Goal: Task Accomplishment & Management: Use online tool/utility

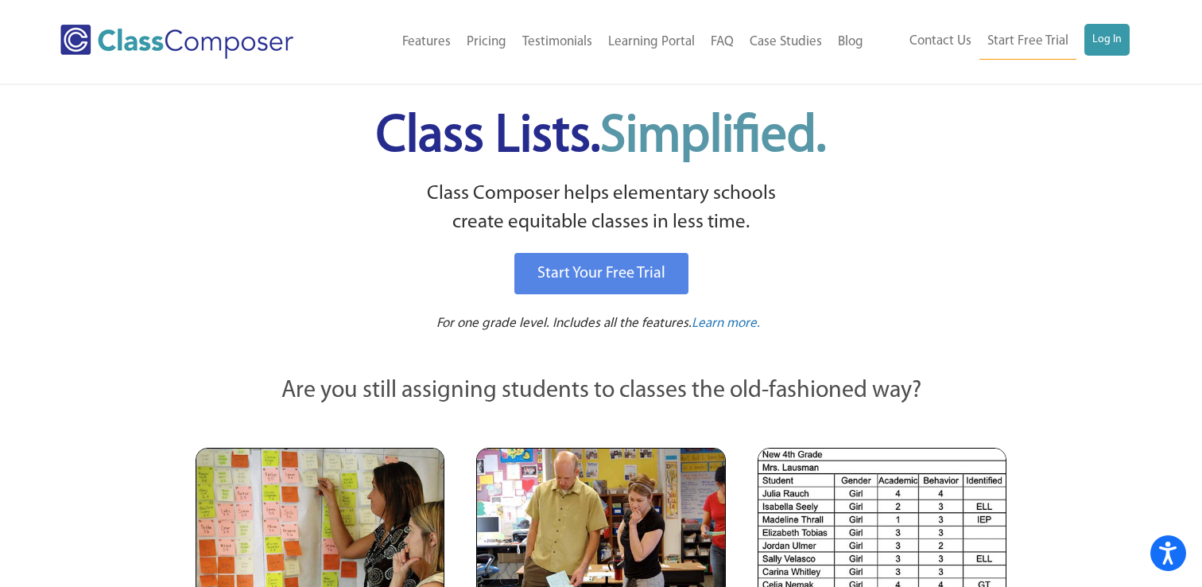
click at [1108, 15] on div "Menu Home Old Features Pricing Testimonials Learning Portal FAQ Case Studies Bl…" at bounding box center [601, 41] width 1082 height 83
click at [1108, 37] on link "Log In" at bounding box center [1107, 40] width 45 height 32
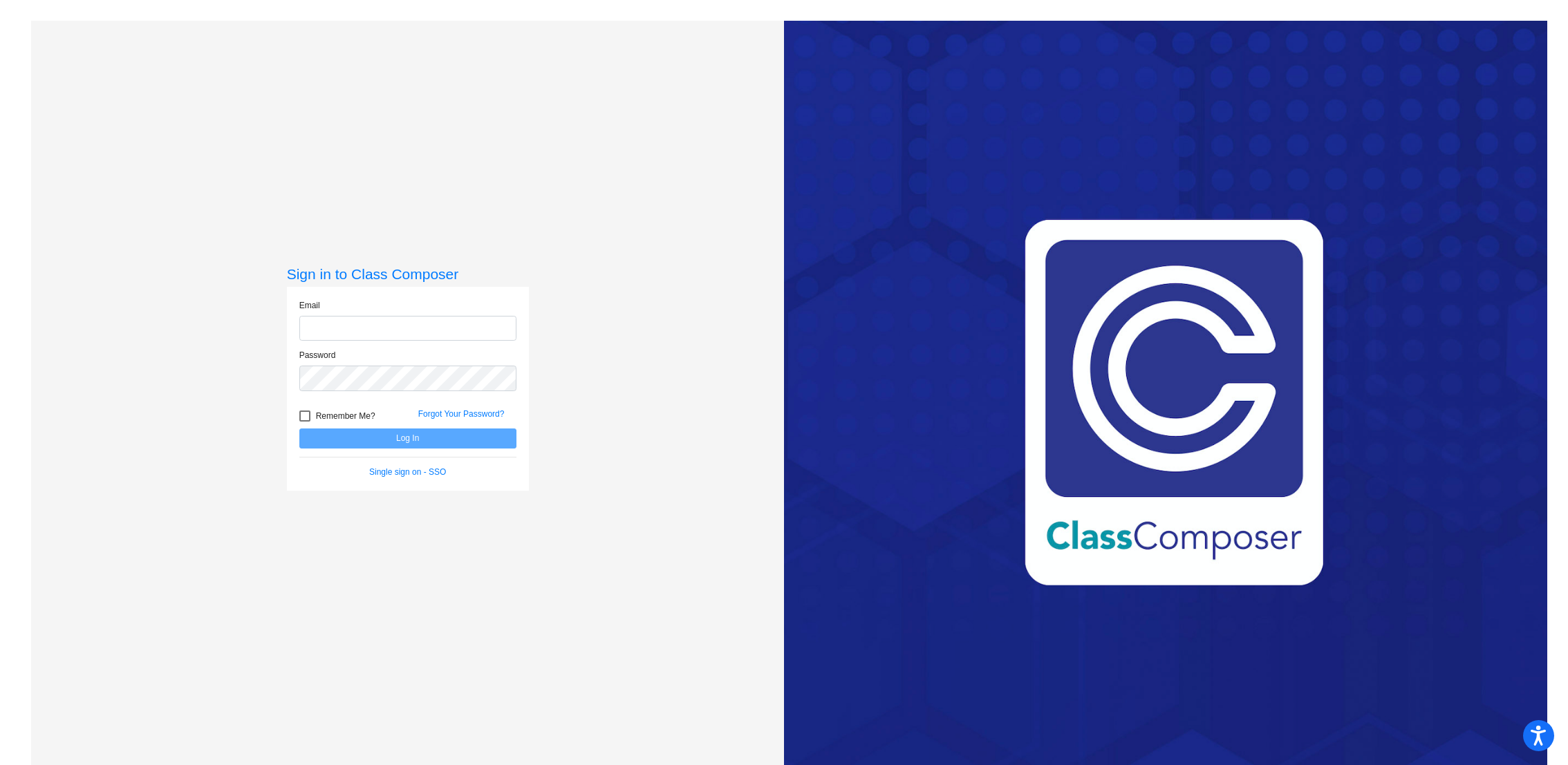
type input "[EMAIL_ADDRESS][DOMAIN_NAME]"
click at [397, 434] on button "Log In" at bounding box center [408, 438] width 217 height 20
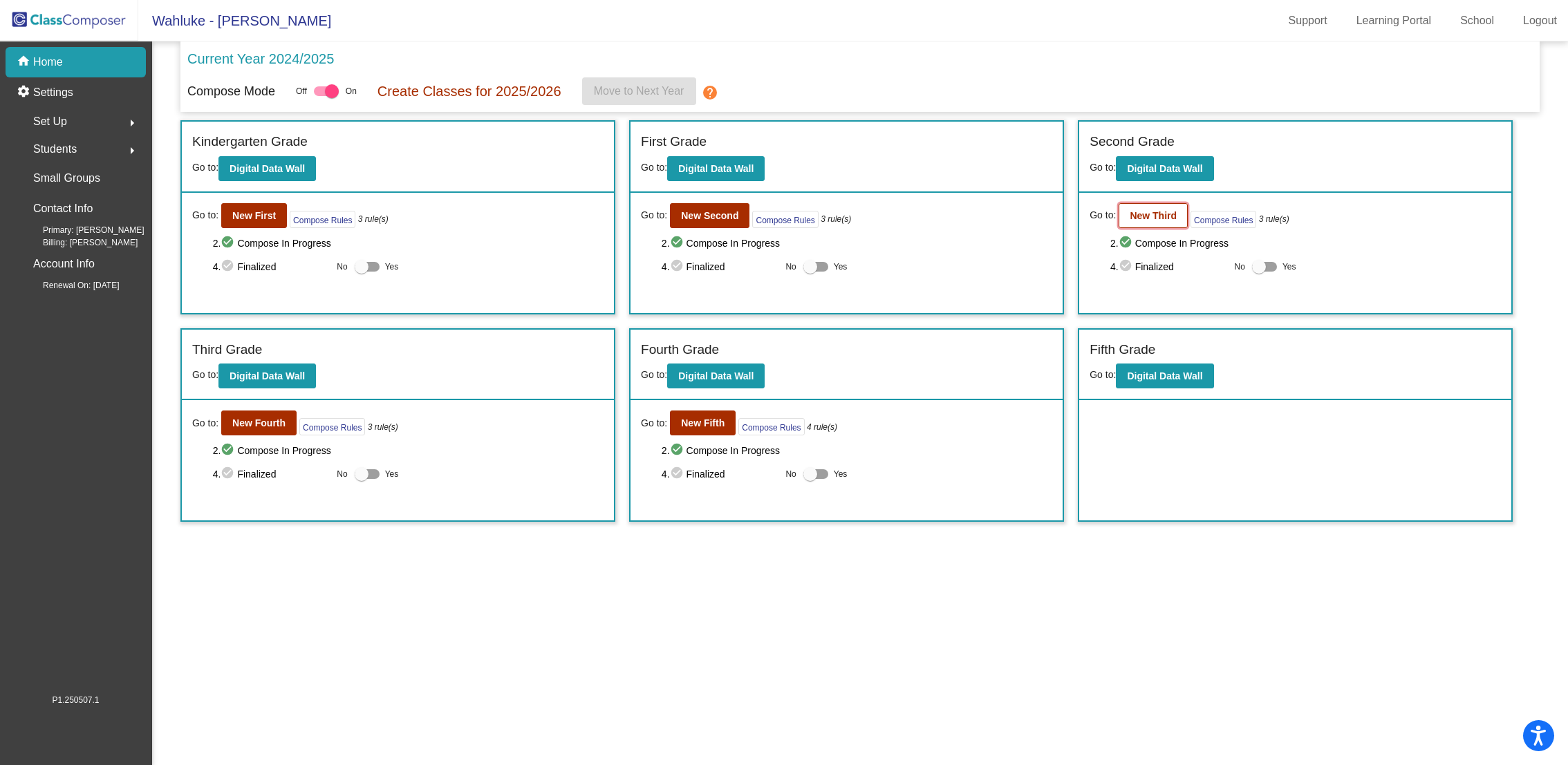
click at [1158, 221] on button "New Third" at bounding box center [1154, 216] width 70 height 25
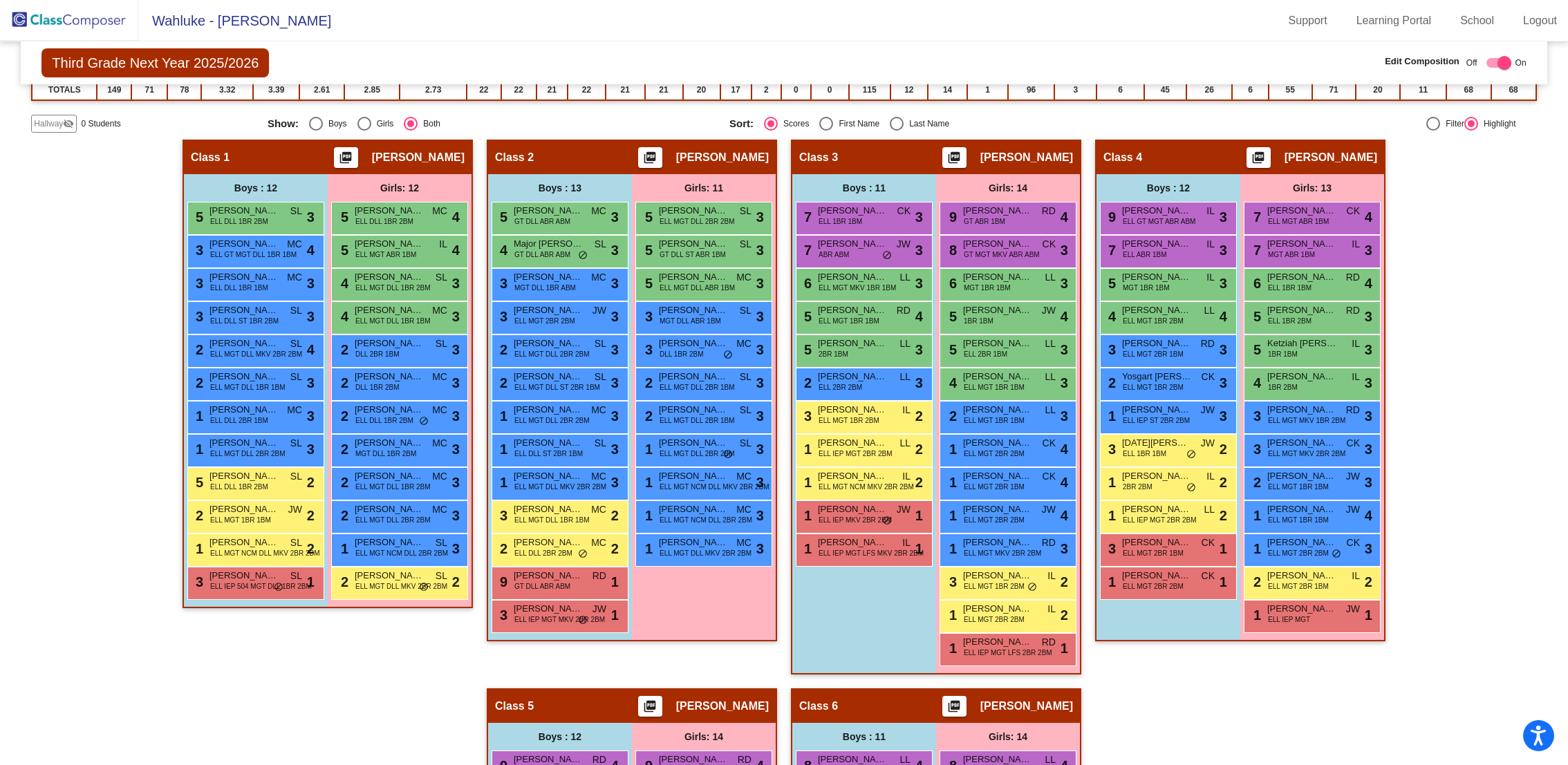
scroll to position [280, 0]
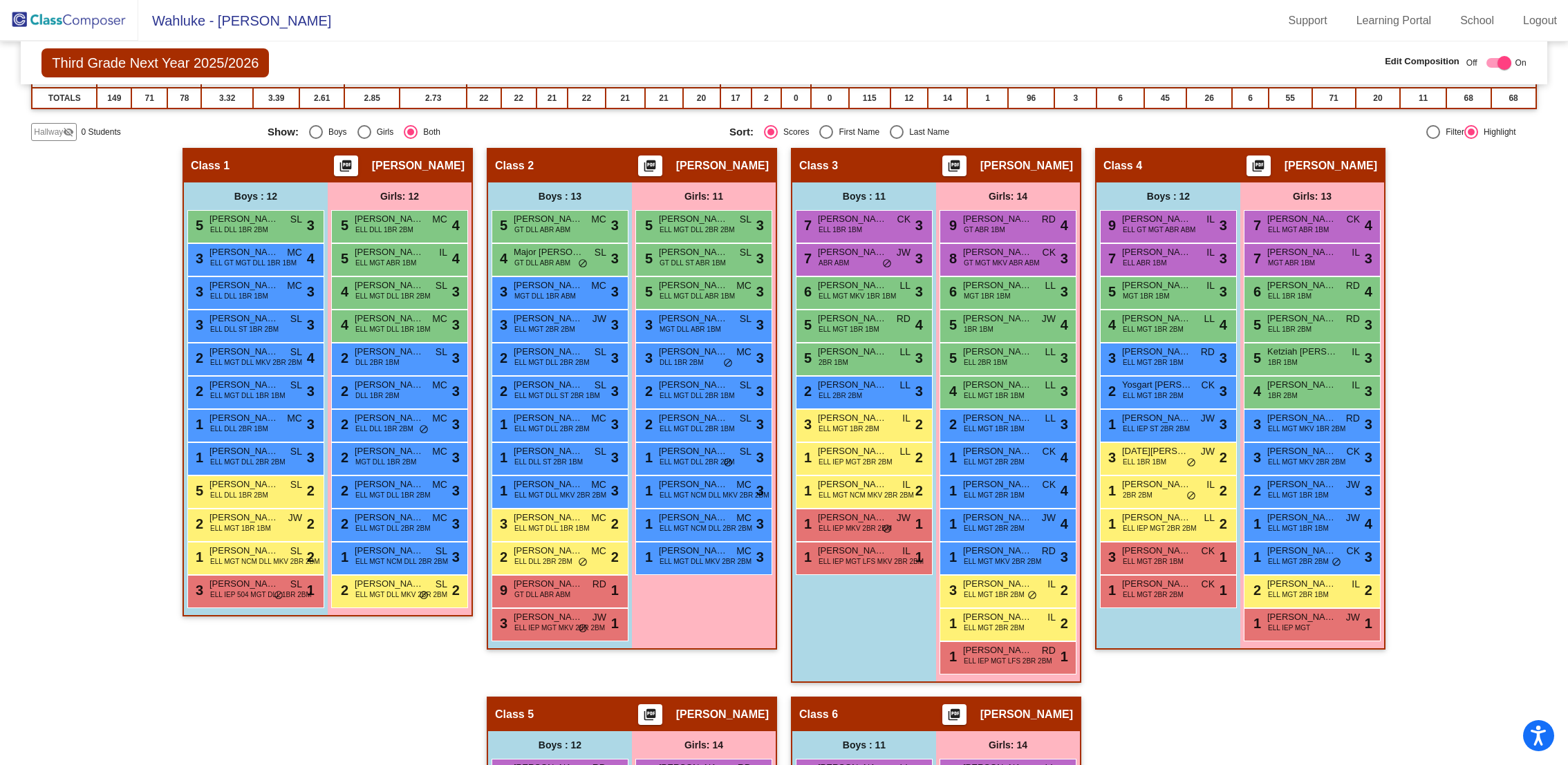
click at [833, 130] on div "First Name" at bounding box center [856, 132] width 46 height 12
click at [826, 139] on input "First Name" at bounding box center [825, 139] width 1 height 1
radio input "true"
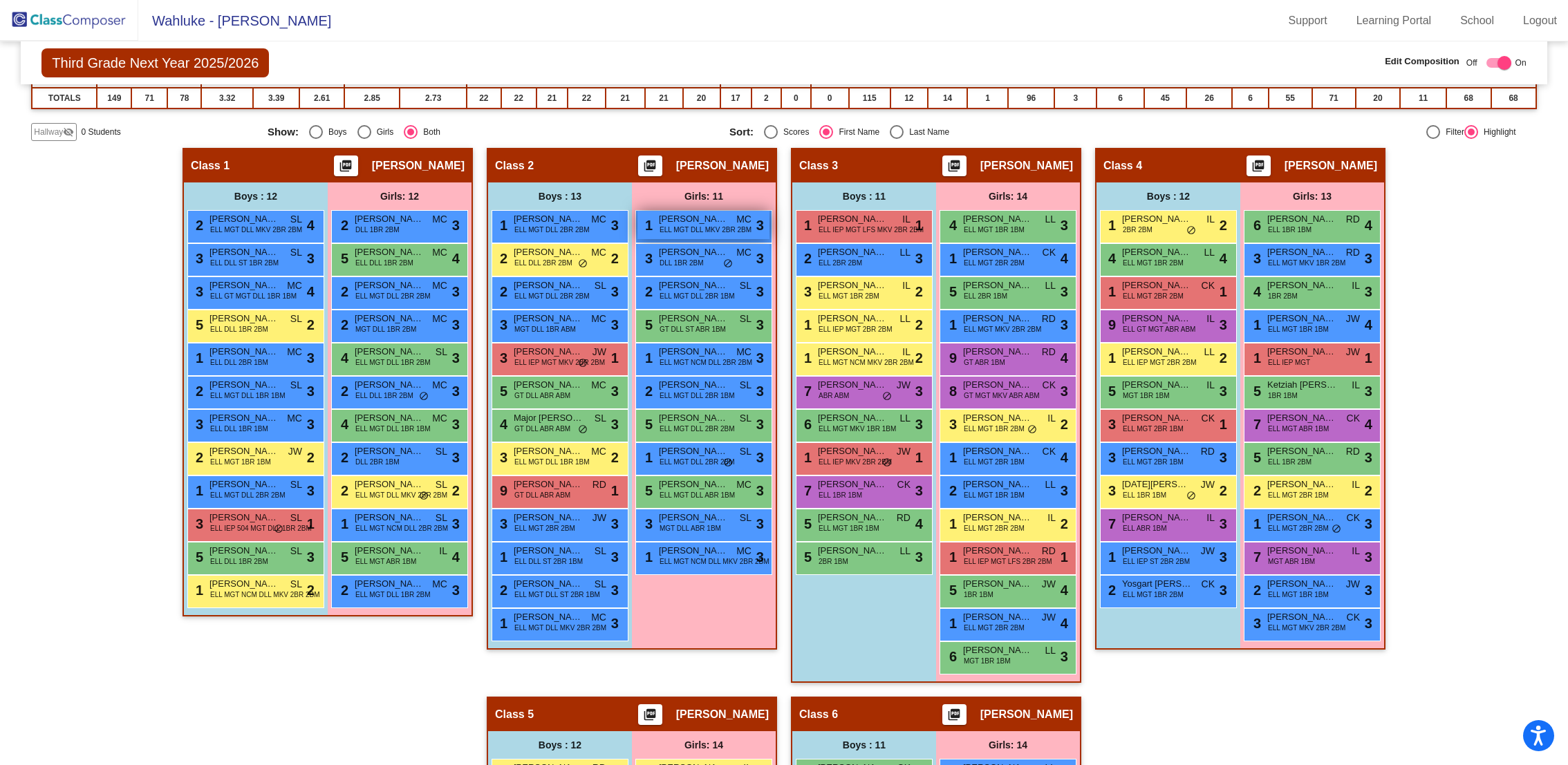
click at [670, 224] on span "ELL MGT DLL MKV 2BR 2BM" at bounding box center [706, 230] width 92 height 10
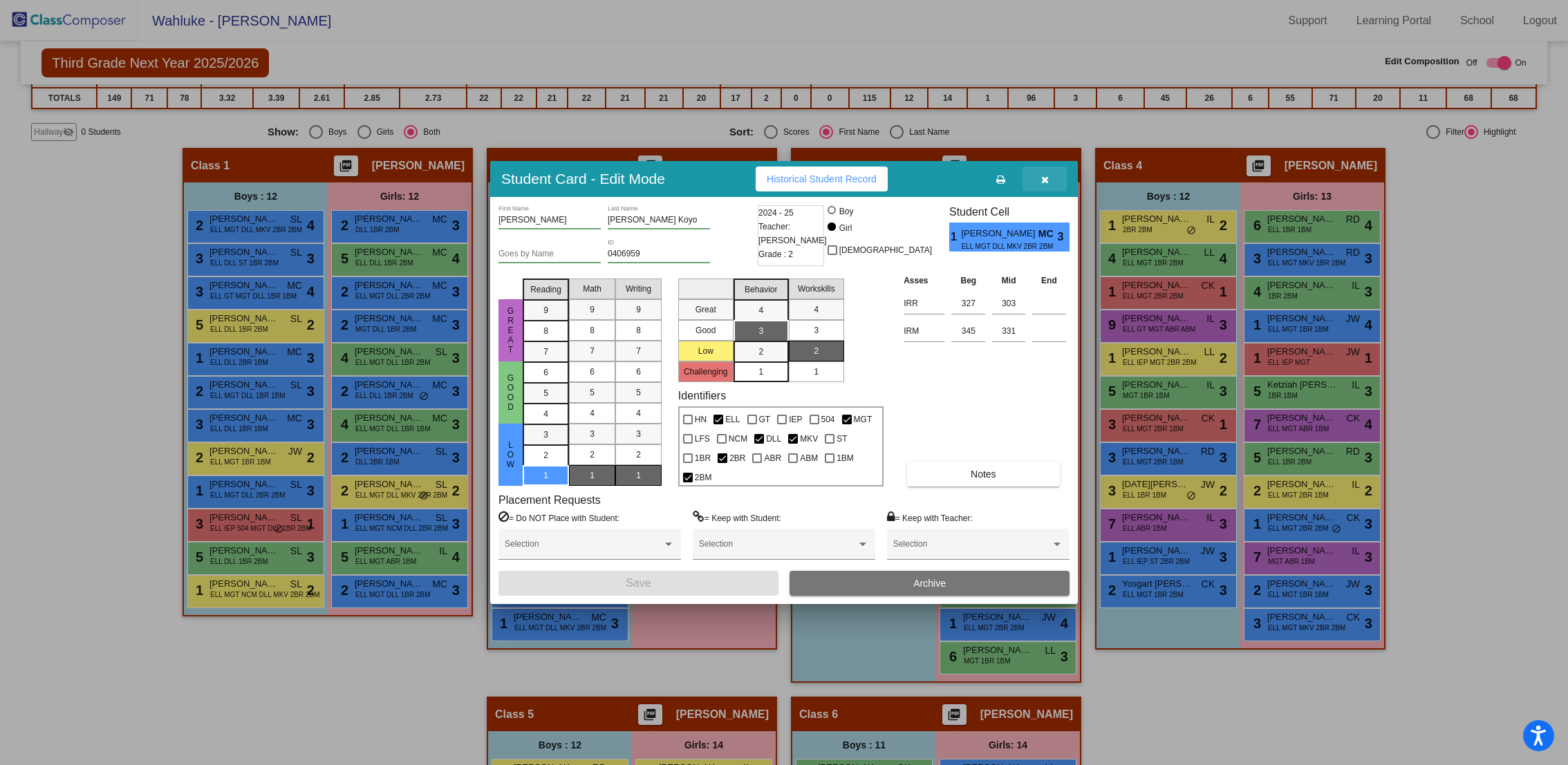
click at [1047, 181] on icon "button" at bounding box center [1045, 179] width 8 height 10
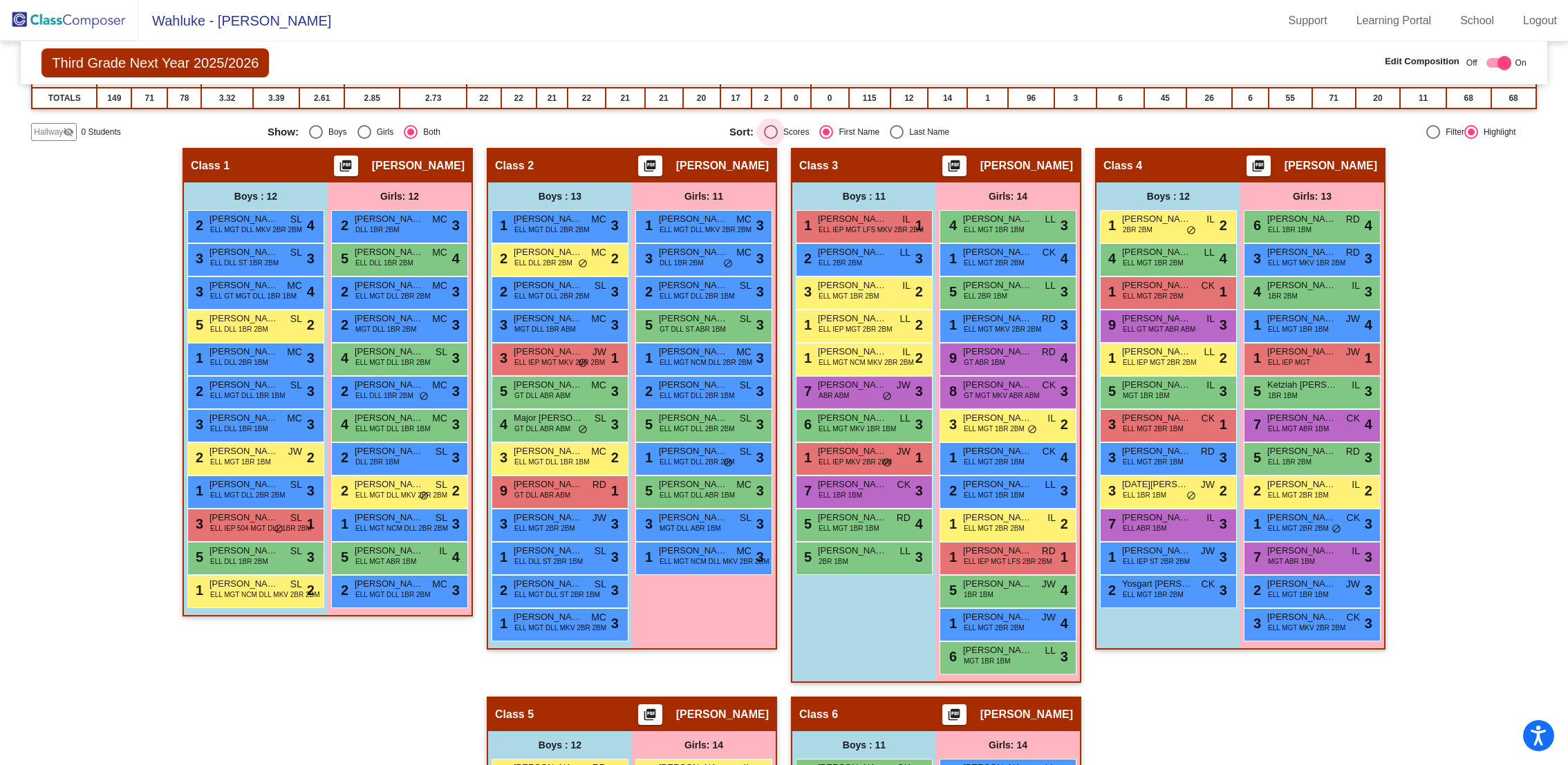
click at [785, 127] on div "Scores" at bounding box center [794, 132] width 31 height 12
click at [771, 139] on input "Scores" at bounding box center [771, 139] width 1 height 1
radio input "true"
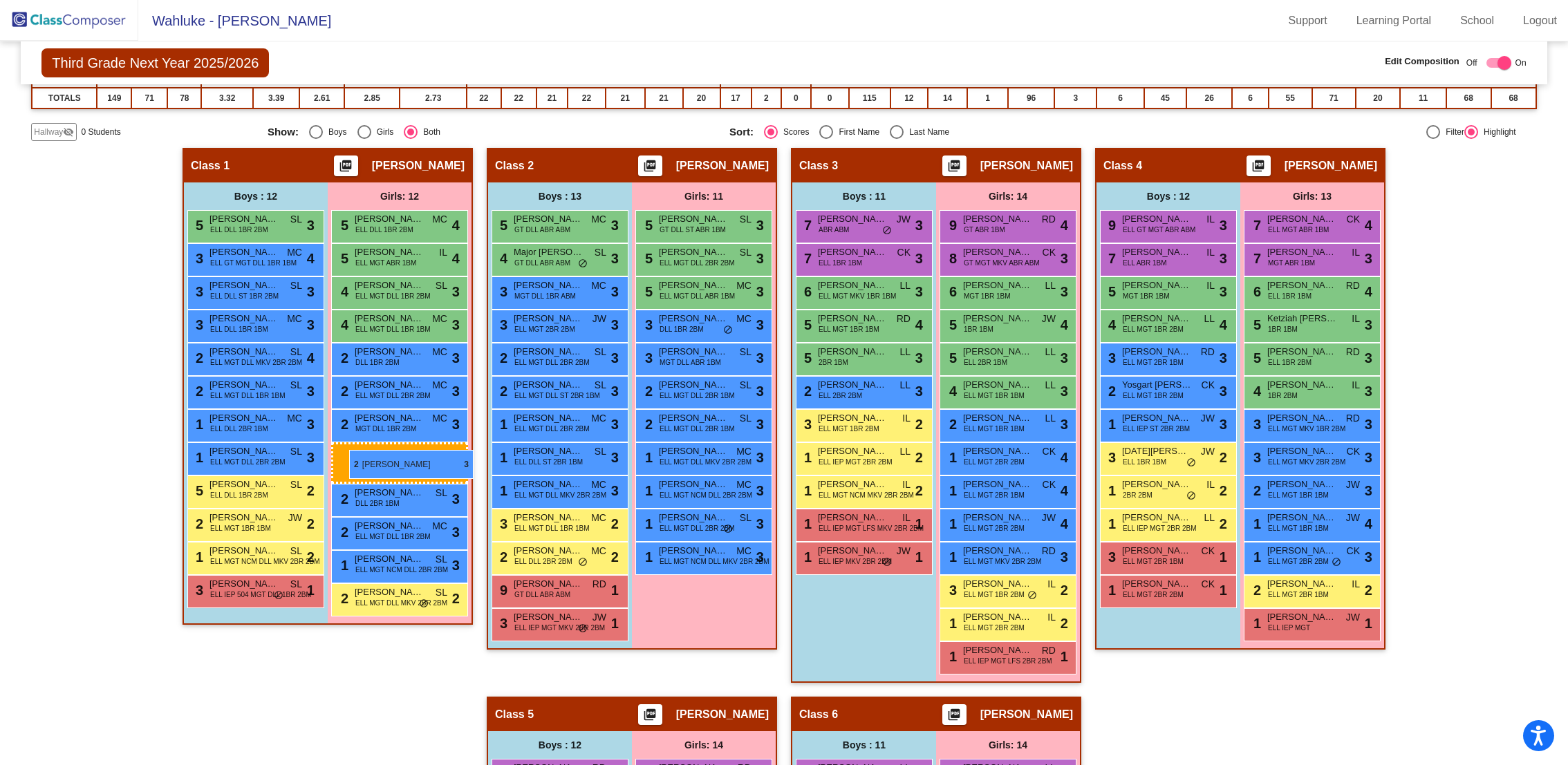
drag, startPoint x: 413, startPoint y: 450, endPoint x: 350, endPoint y: 448, distance: 63.0
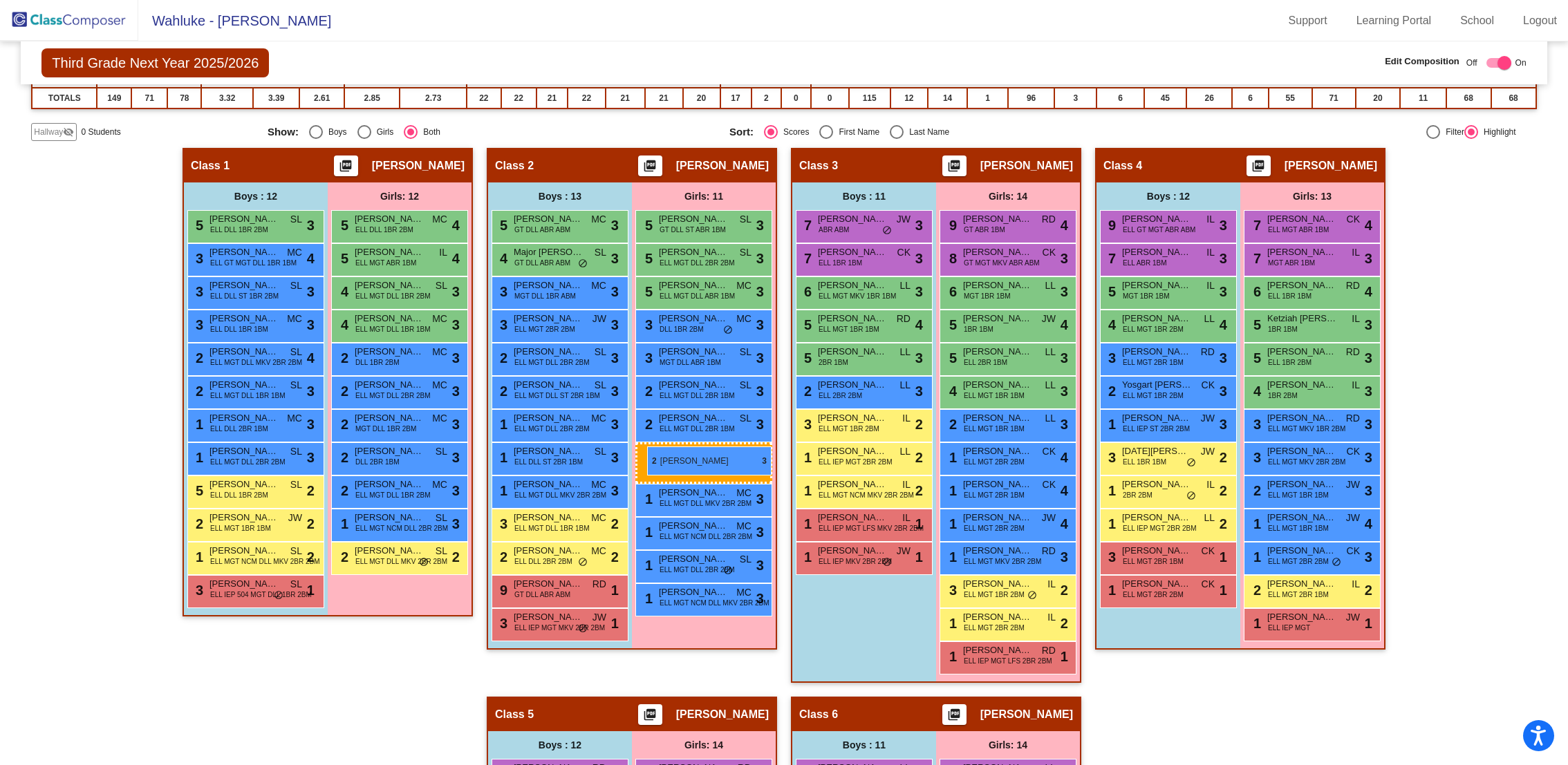
drag, startPoint x: 364, startPoint y: 454, endPoint x: 650, endPoint y: 445, distance: 286.1
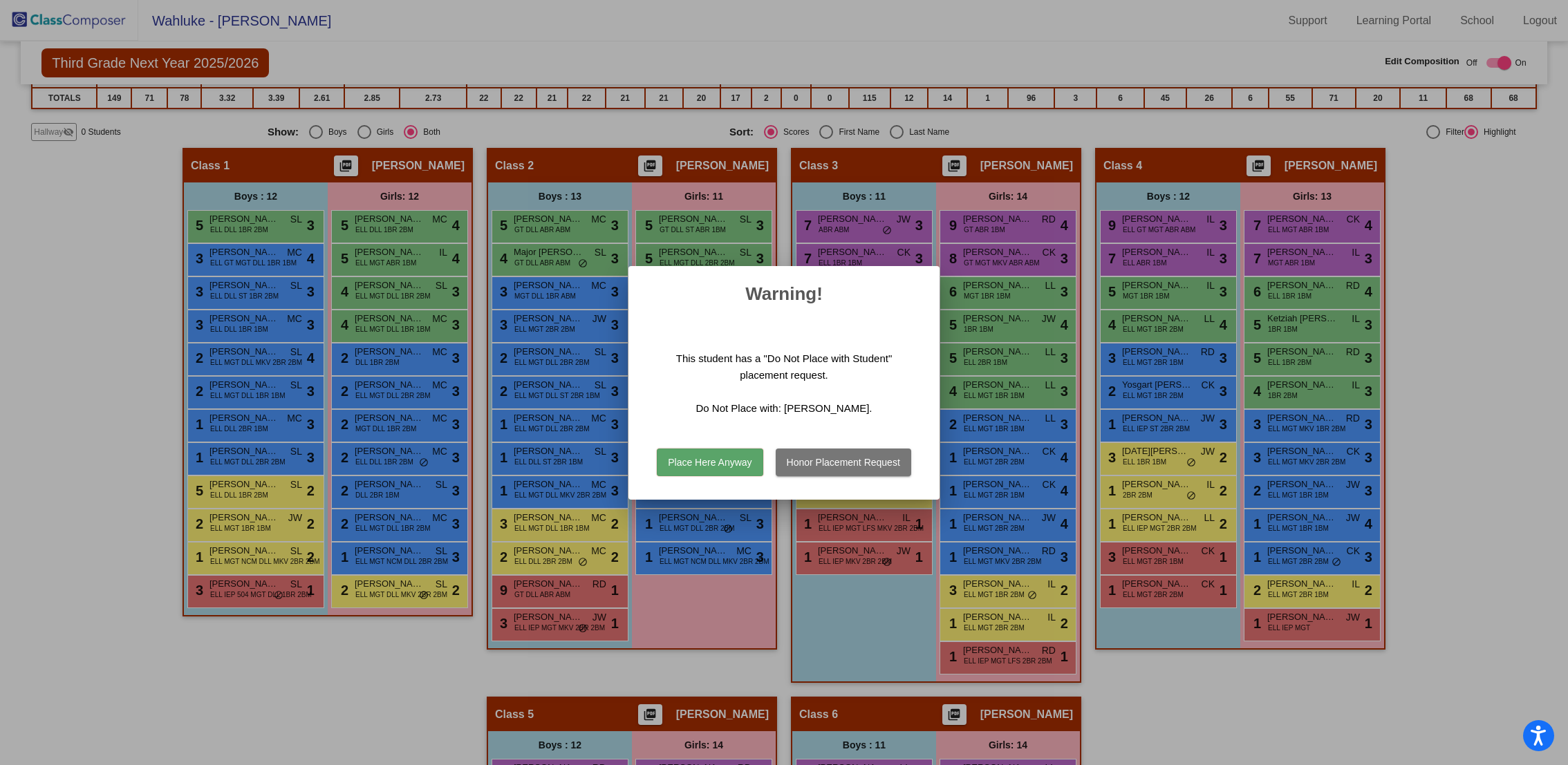
click at [804, 464] on button "Honor Placement Request" at bounding box center [844, 462] width 136 height 28
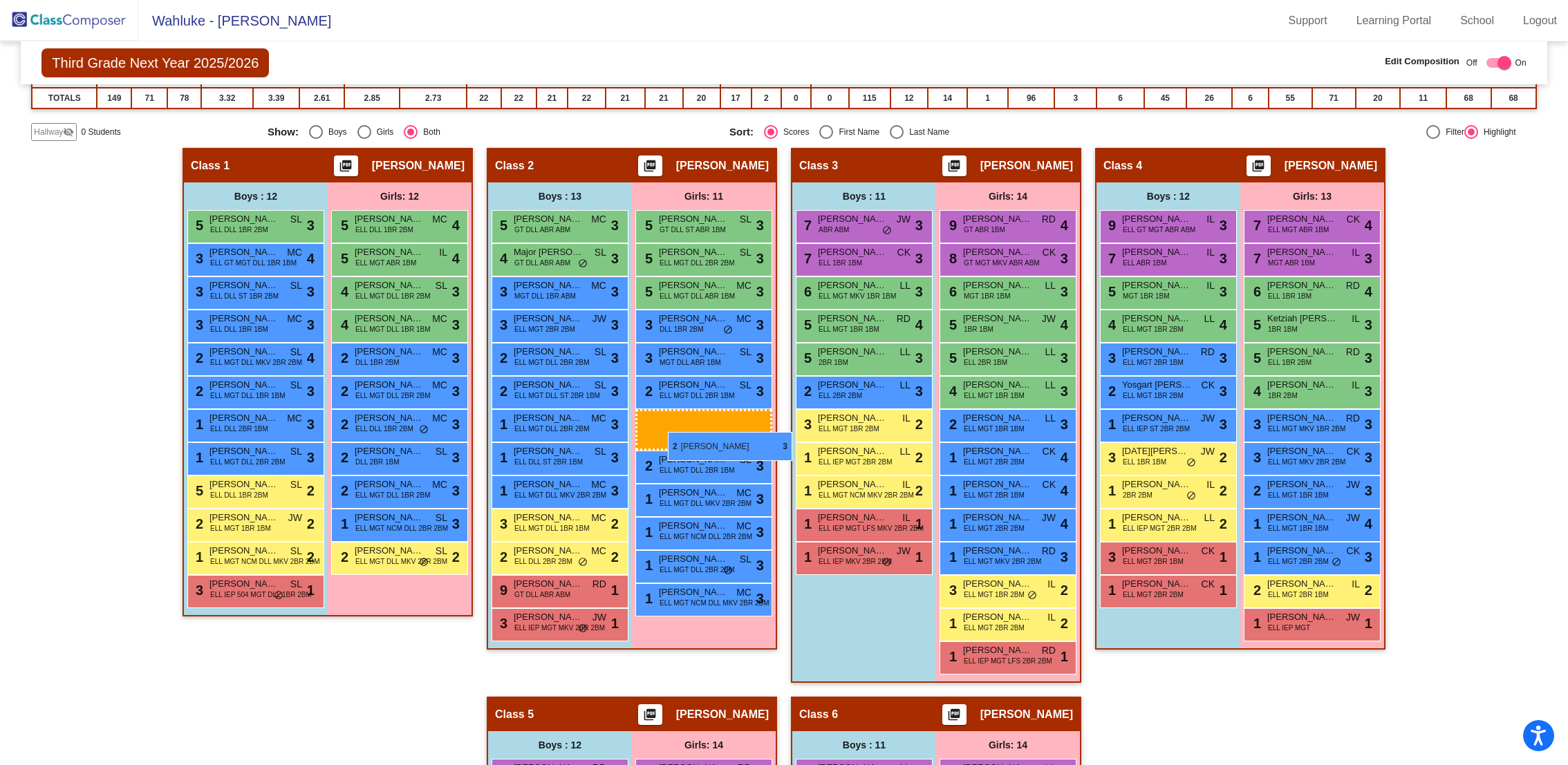
drag, startPoint x: 397, startPoint y: 427, endPoint x: 668, endPoint y: 432, distance: 271.0
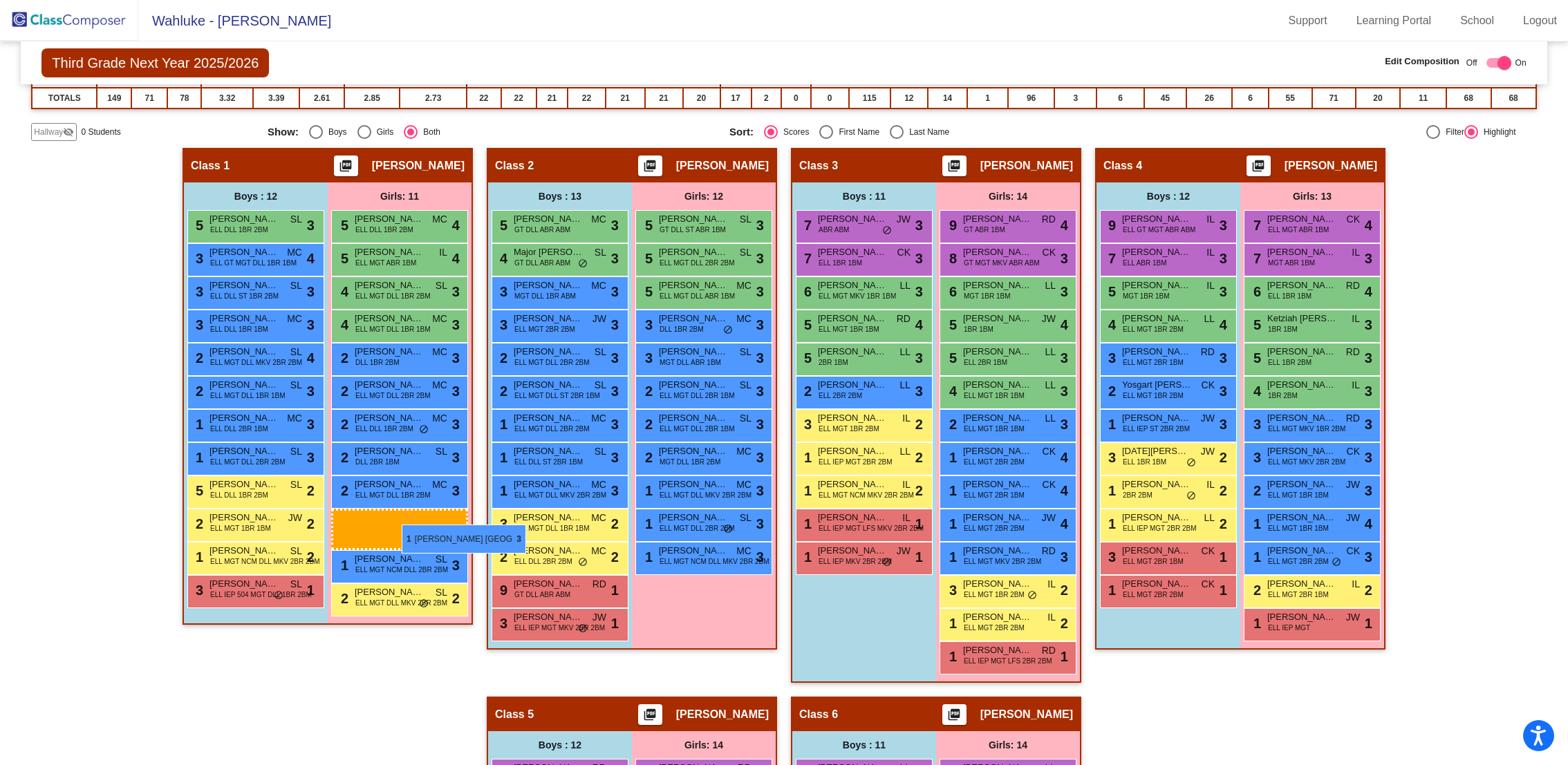
drag, startPoint x: 691, startPoint y: 525, endPoint x: 400, endPoint y: 525, distance: 291.0
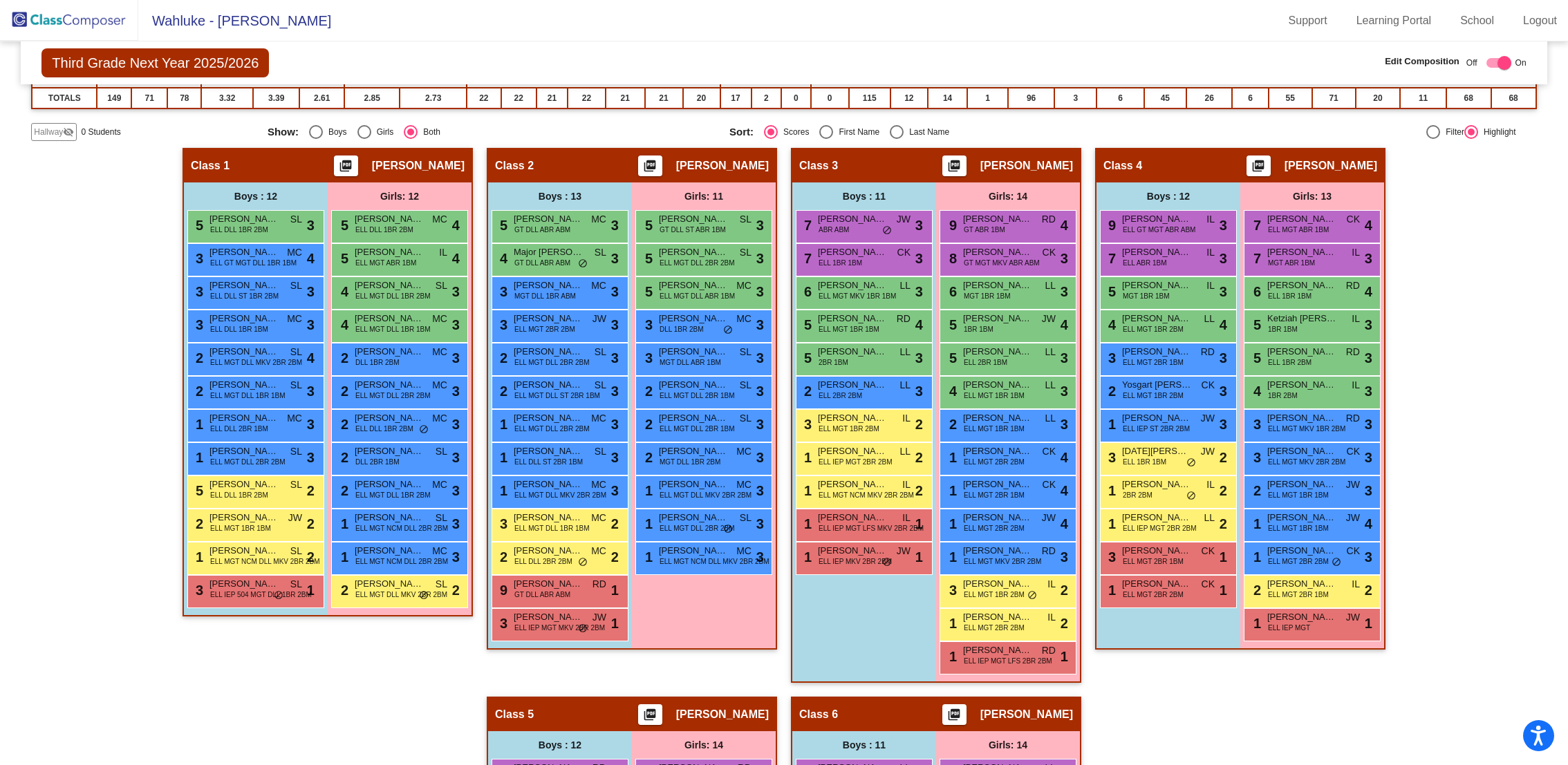
scroll to position [0, 0]
